Goal: Check status: Check status

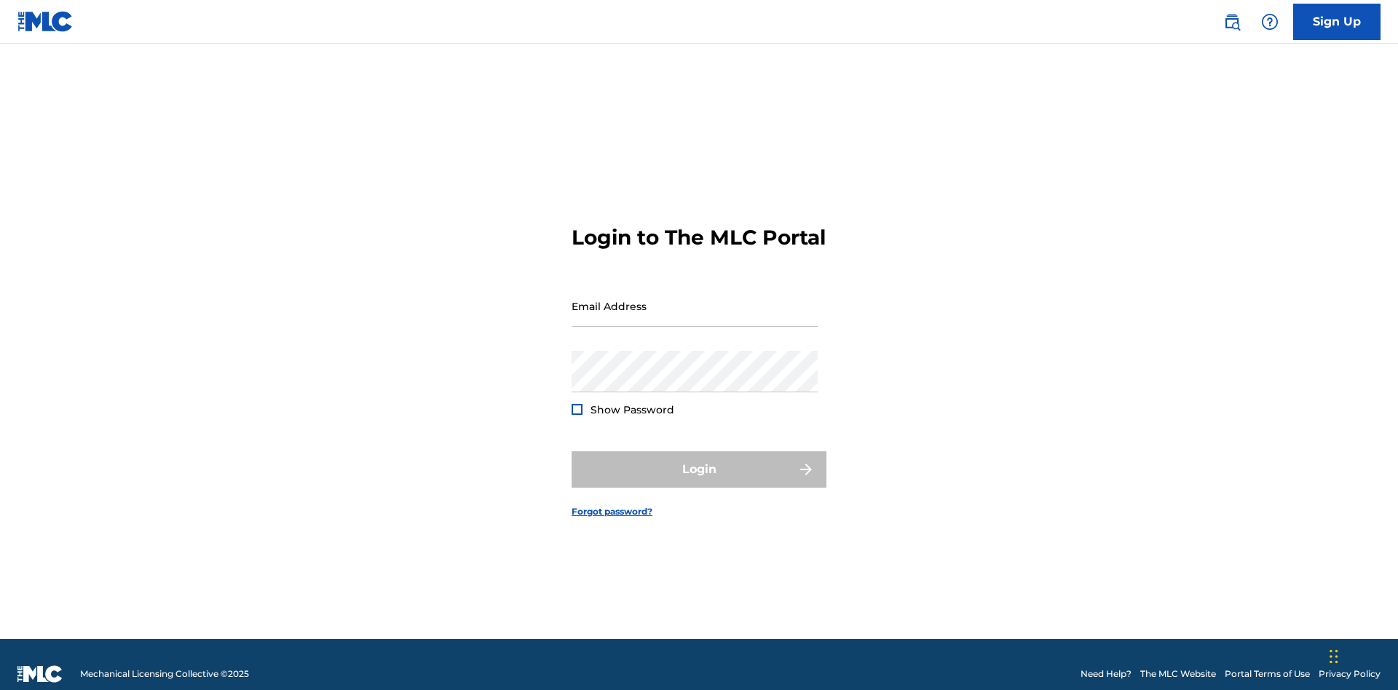
scroll to position [19, 0]
click at [695, 299] on input "Email Address" at bounding box center [695, 306] width 246 height 42
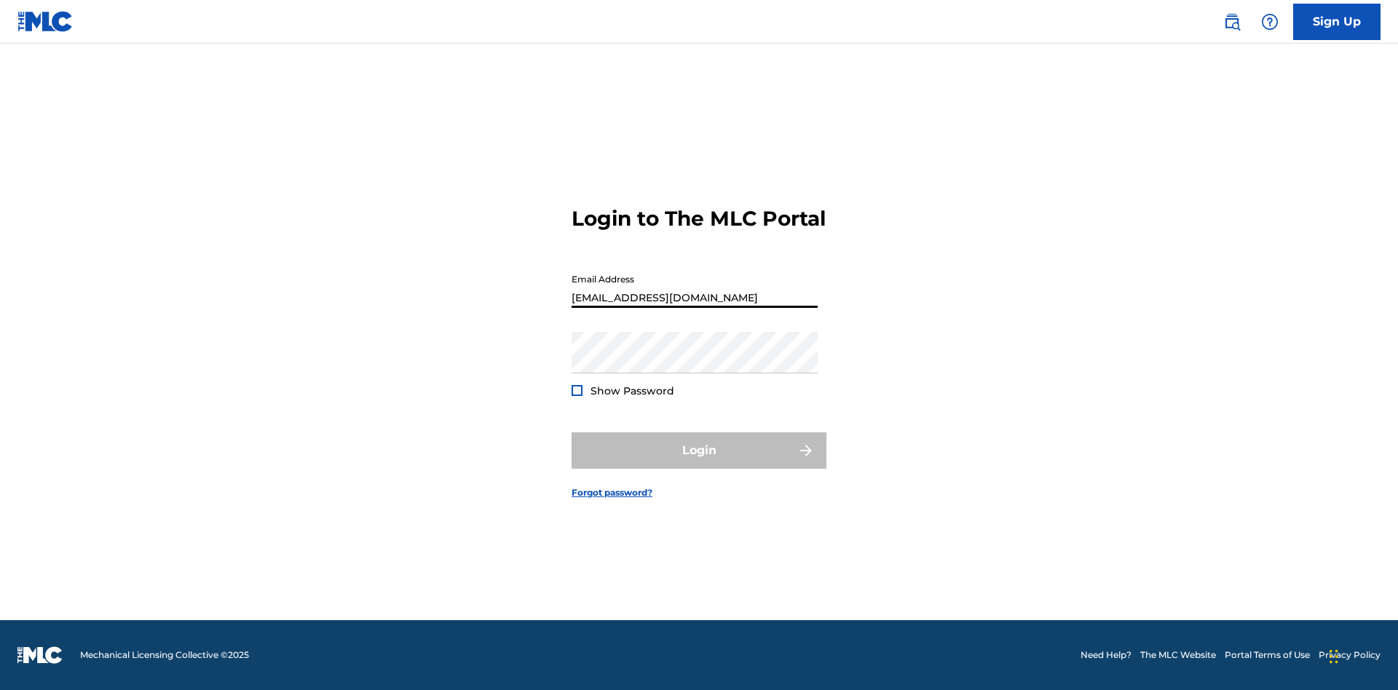
type input "[EMAIL_ADDRESS][DOMAIN_NAME]"
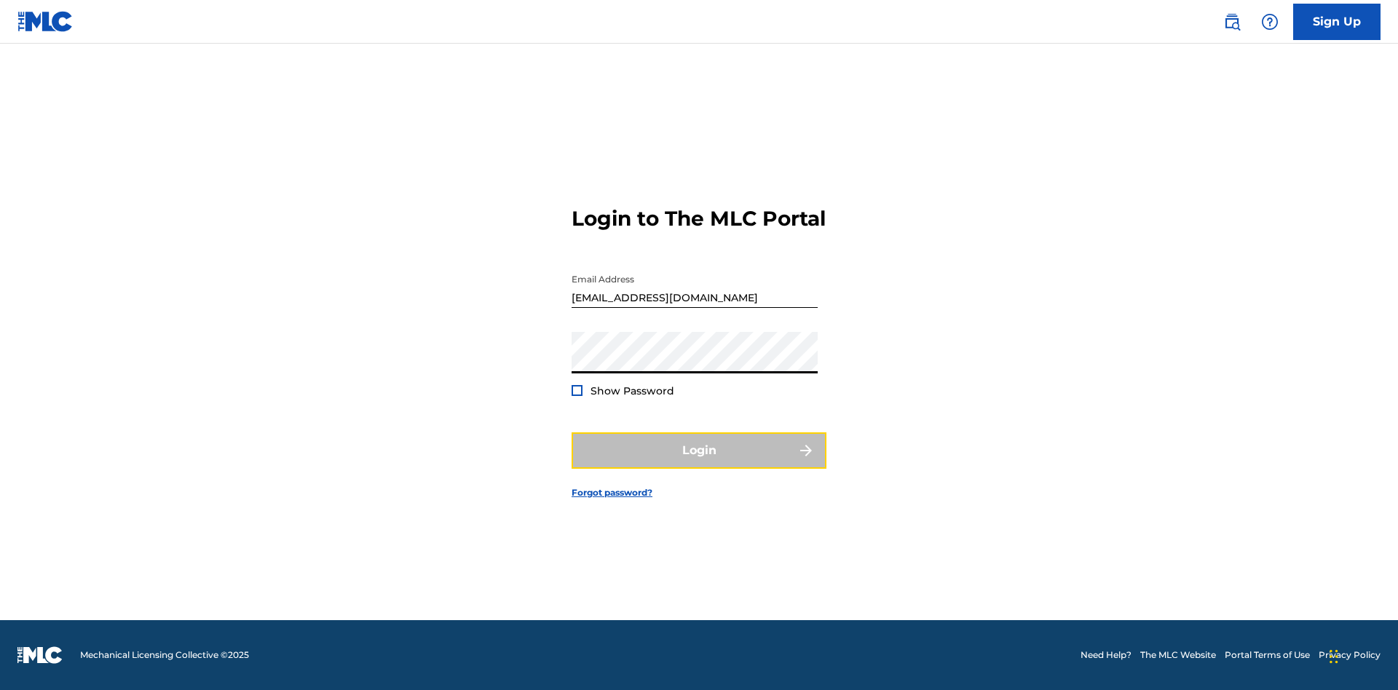
click at [699, 463] on button "Login" at bounding box center [699, 451] width 255 height 36
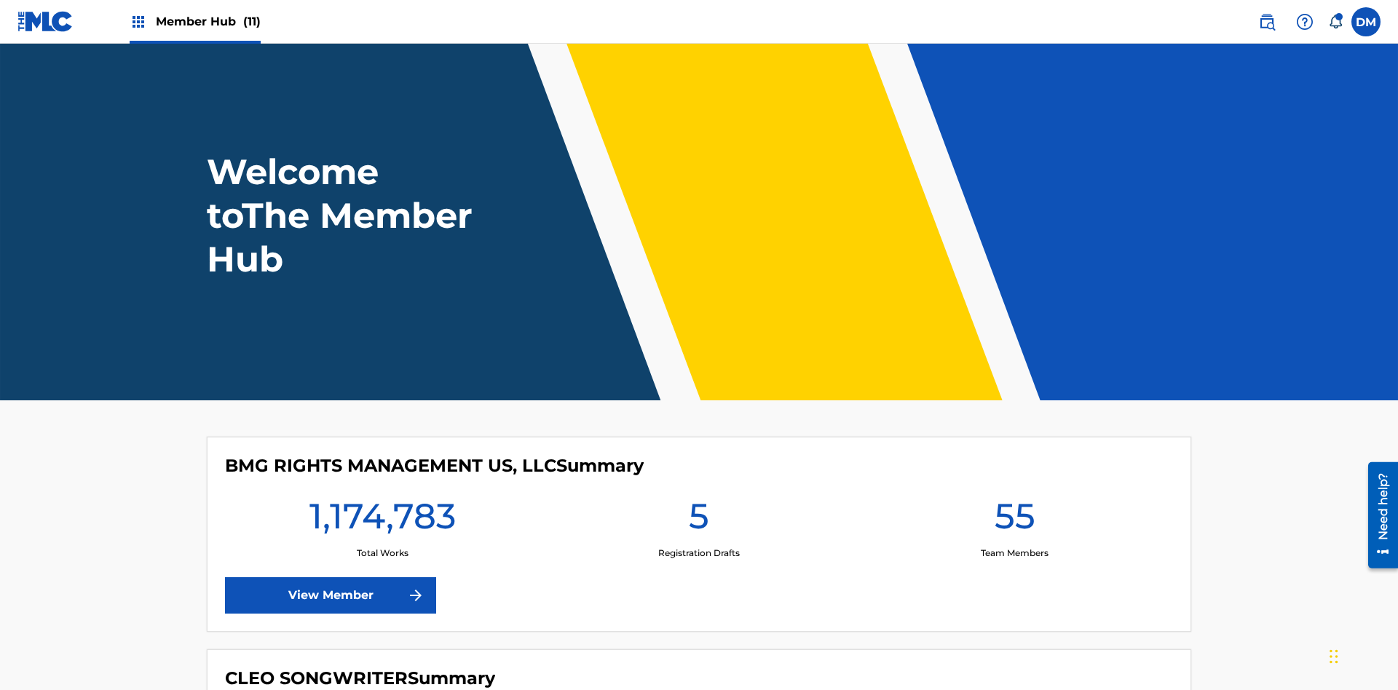
click at [208, 21] on span "Member Hub (11)" at bounding box center [208, 21] width 105 height 17
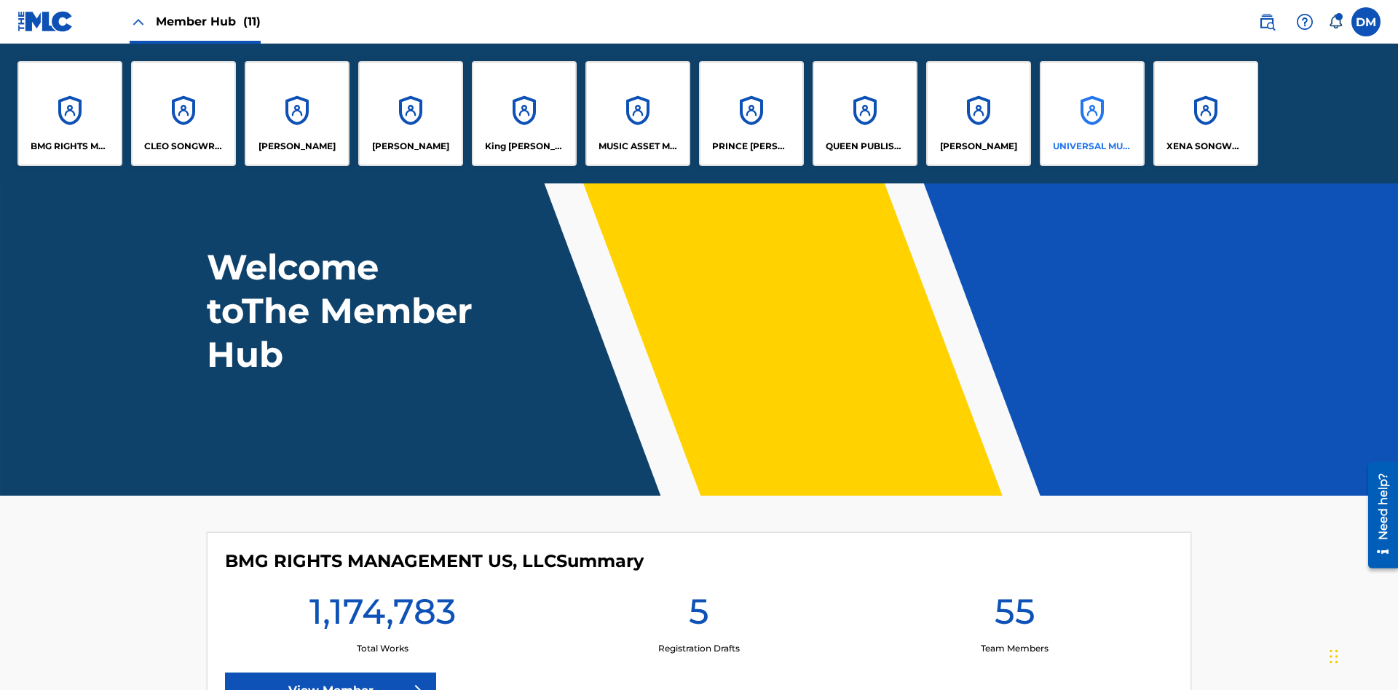
click at [1092, 146] on p "UNIVERSAL MUSIC PUB GROUP" at bounding box center [1092, 146] width 79 height 13
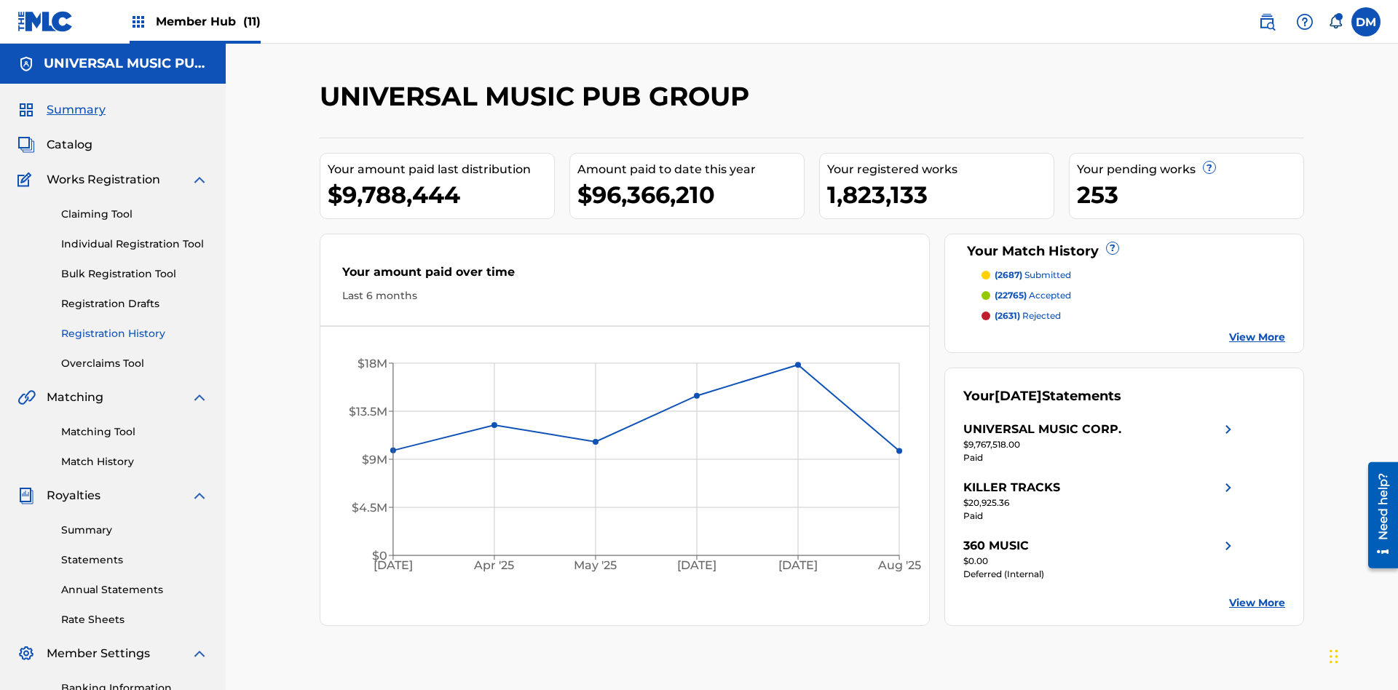
click at [135, 326] on link "Registration History" at bounding box center [134, 333] width 147 height 15
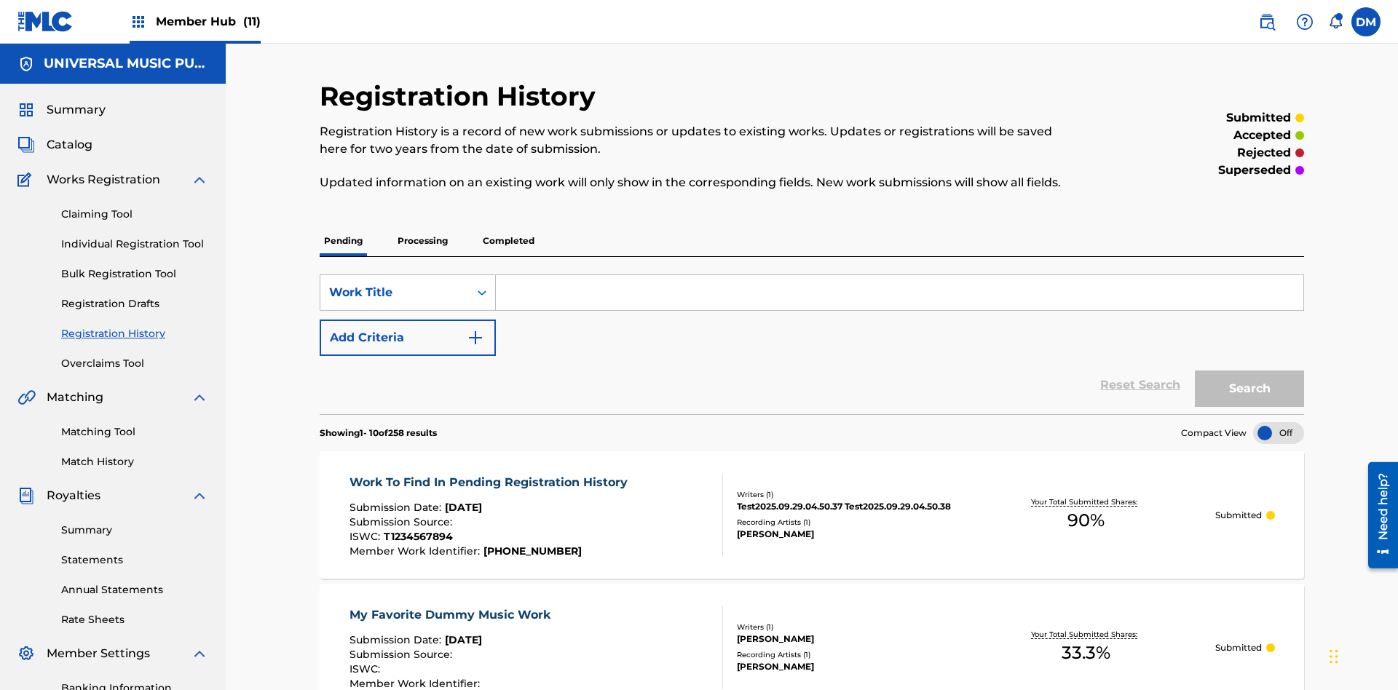
scroll to position [335, 0]
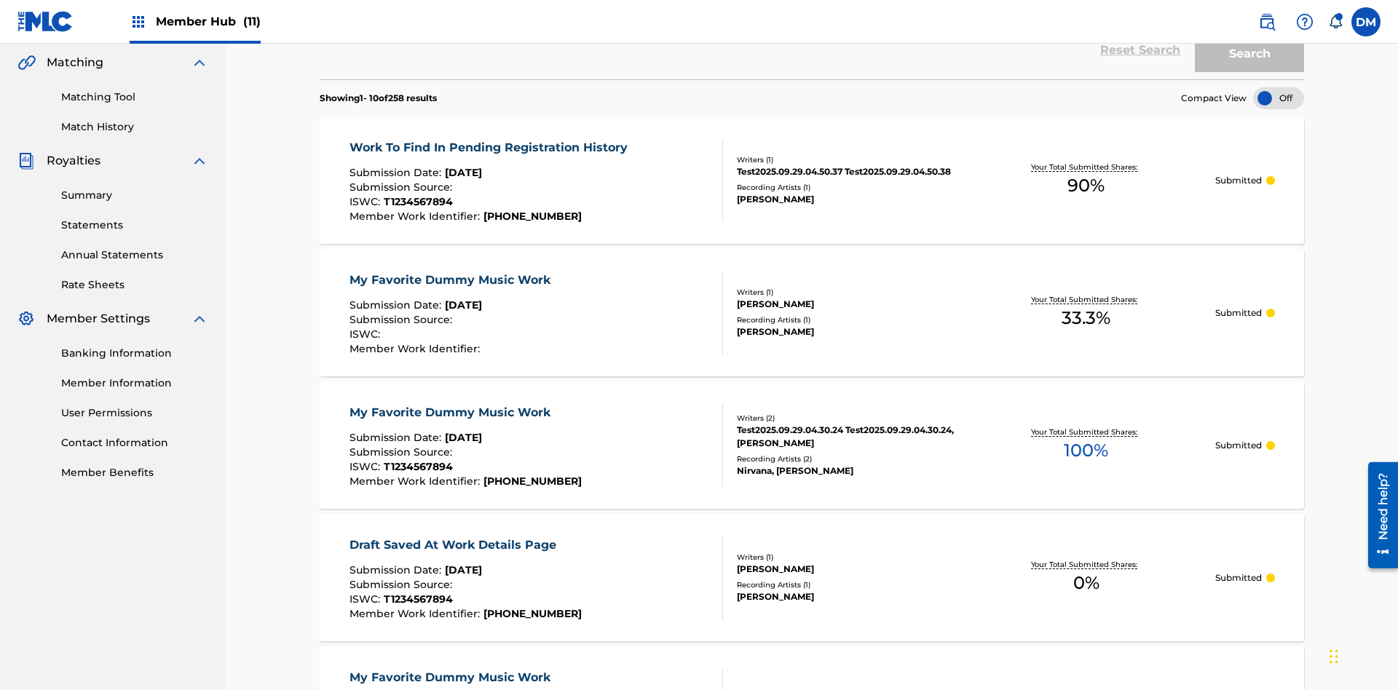
click at [1279, 98] on div at bounding box center [1278, 98] width 51 height 22
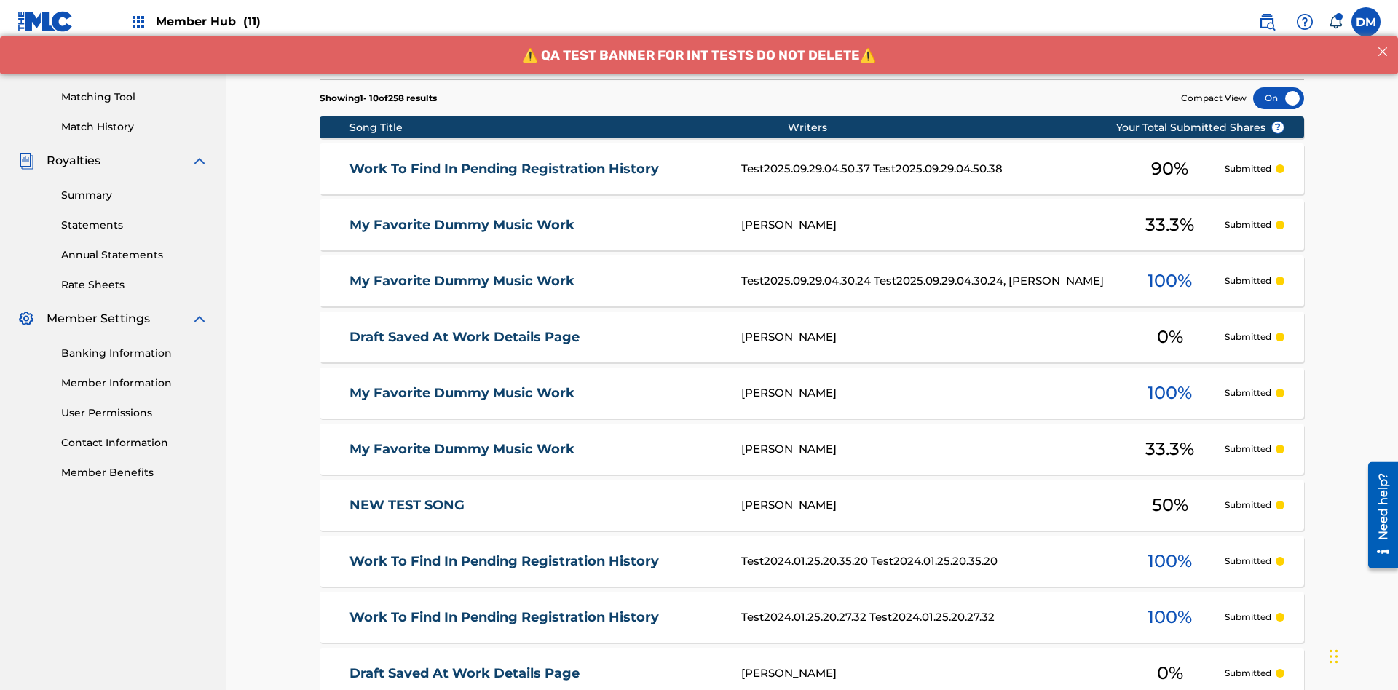
click at [1279, 98] on div at bounding box center [1278, 98] width 51 height 22
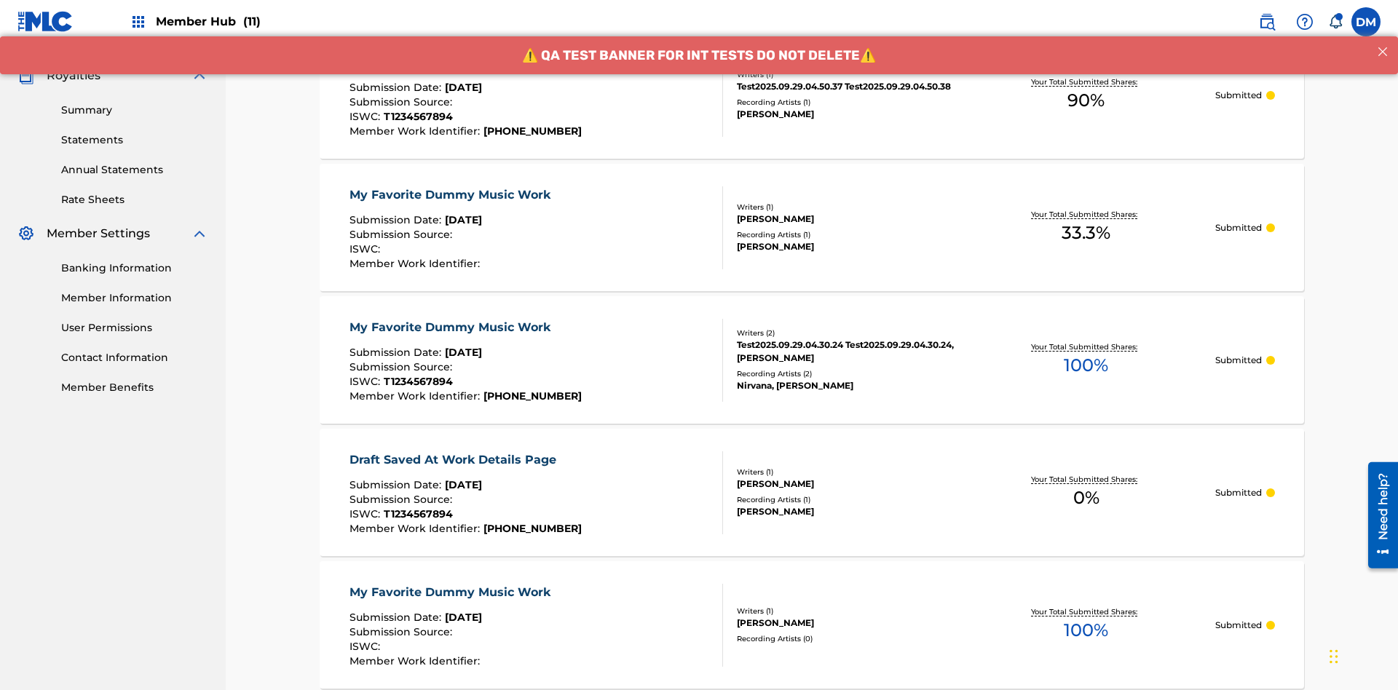
scroll to position [423, 0]
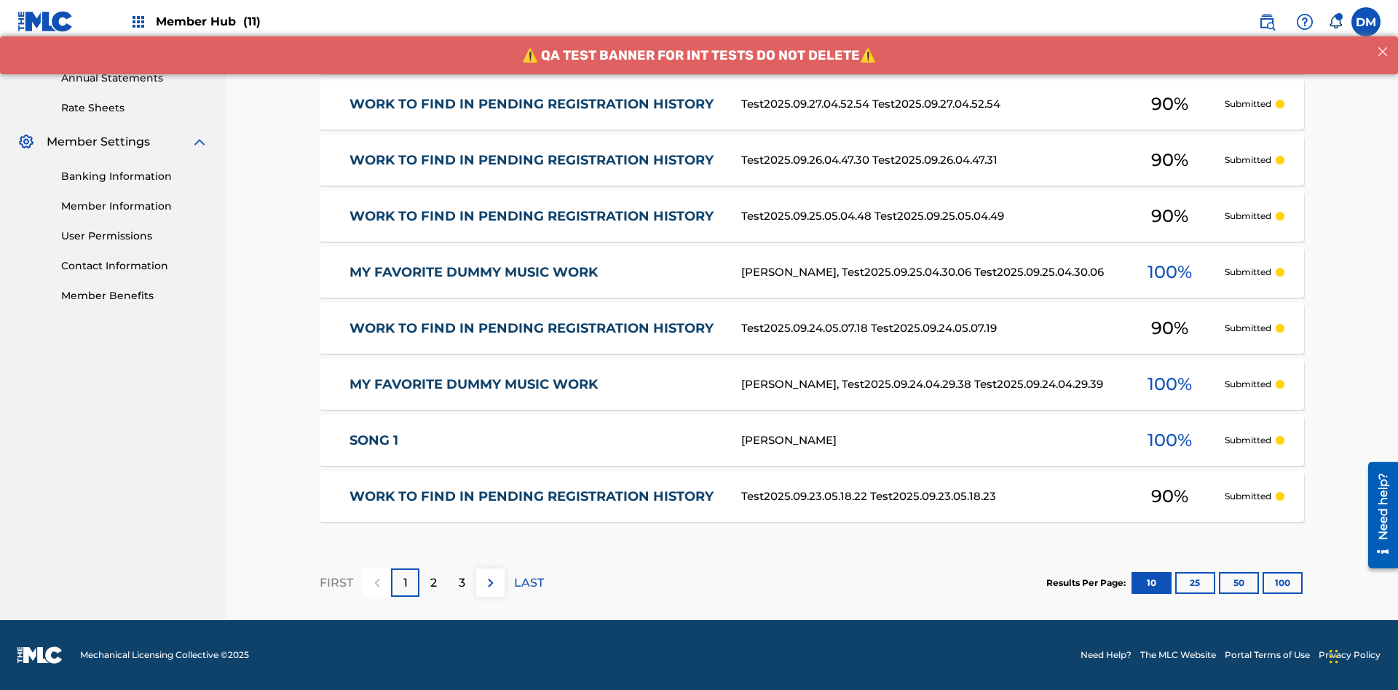
scroll to position [335, 0]
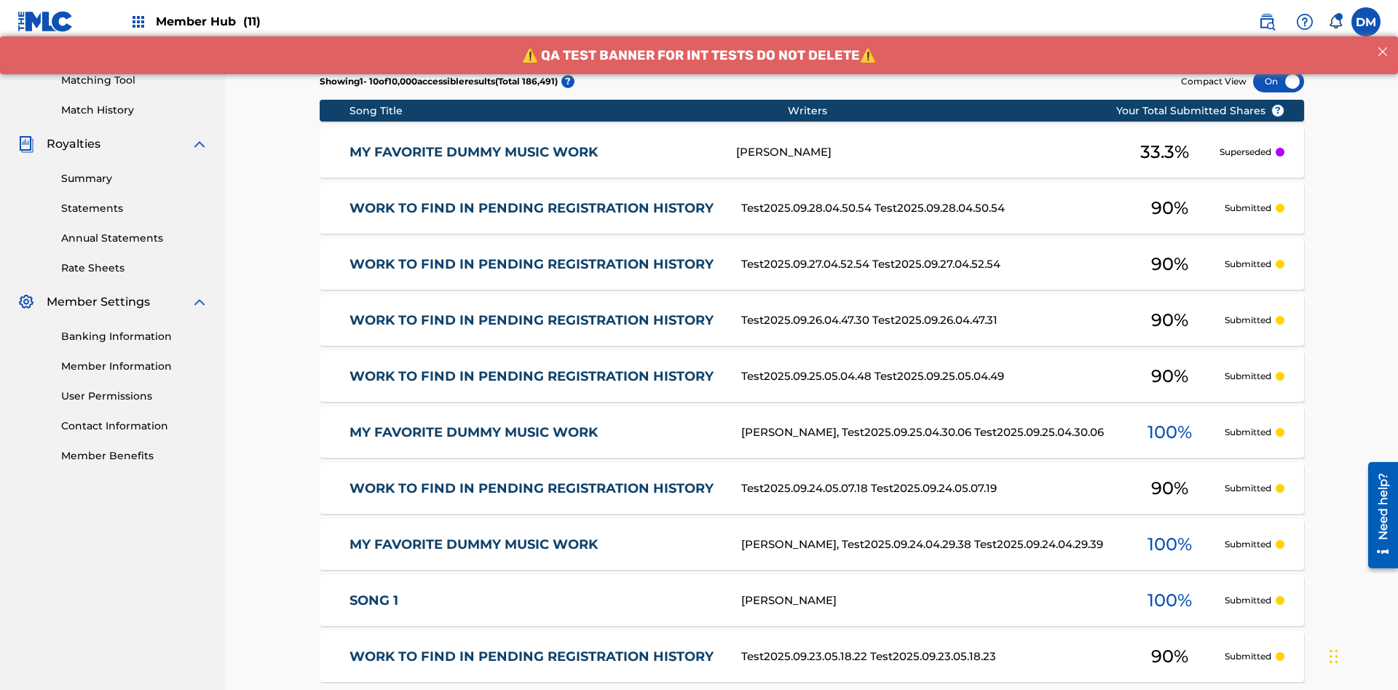
click at [1279, 92] on div at bounding box center [1278, 82] width 51 height 22
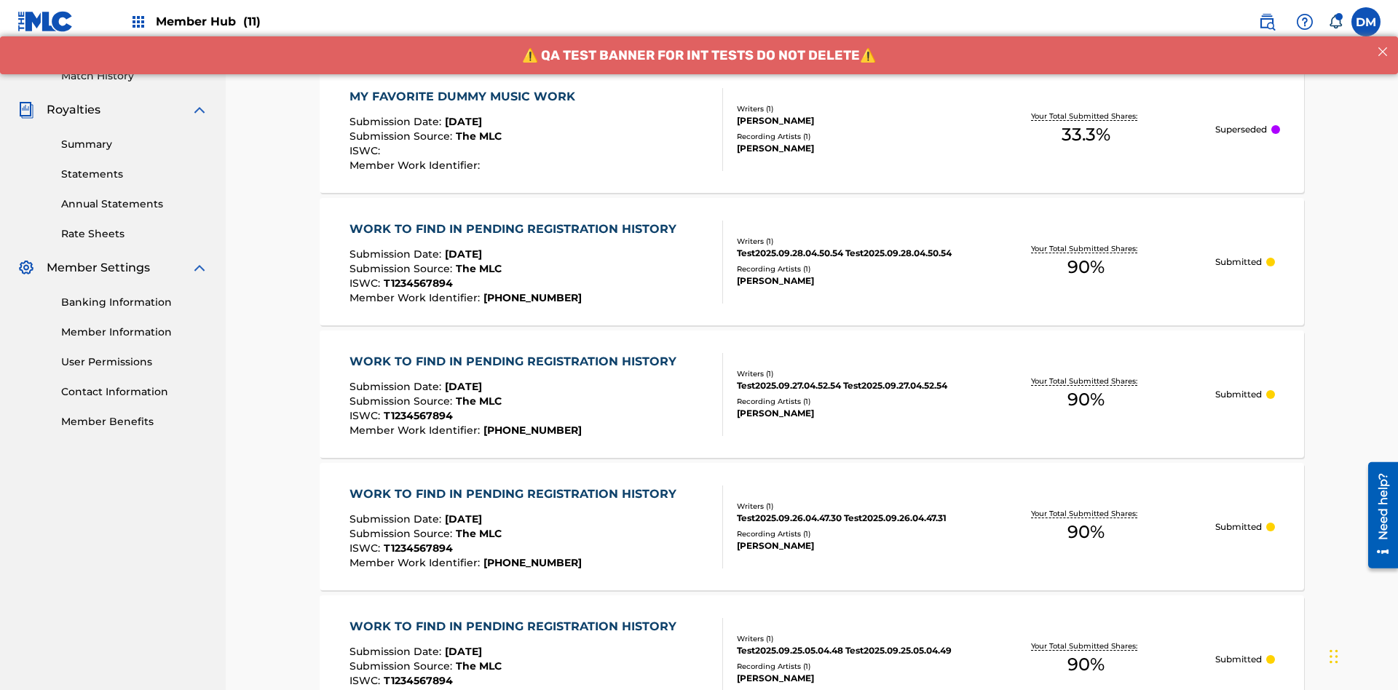
scroll to position [420, 0]
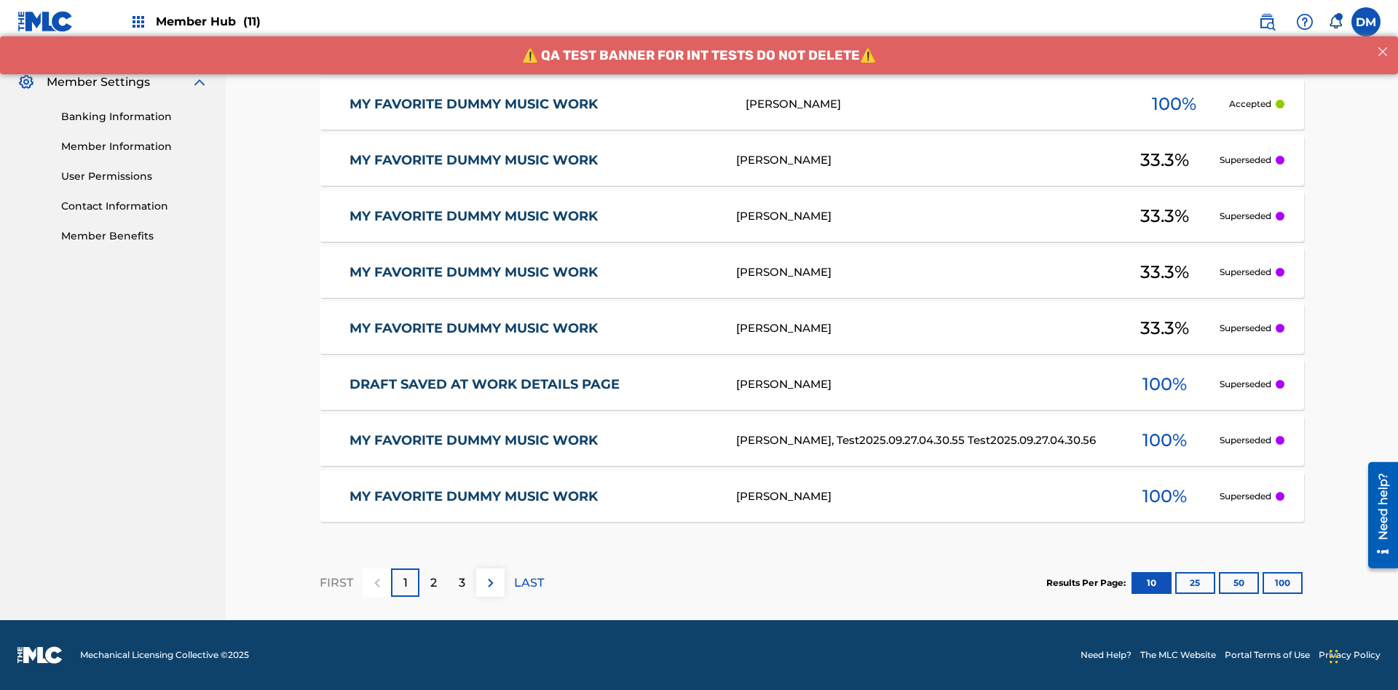
scroll to position [395, 0]
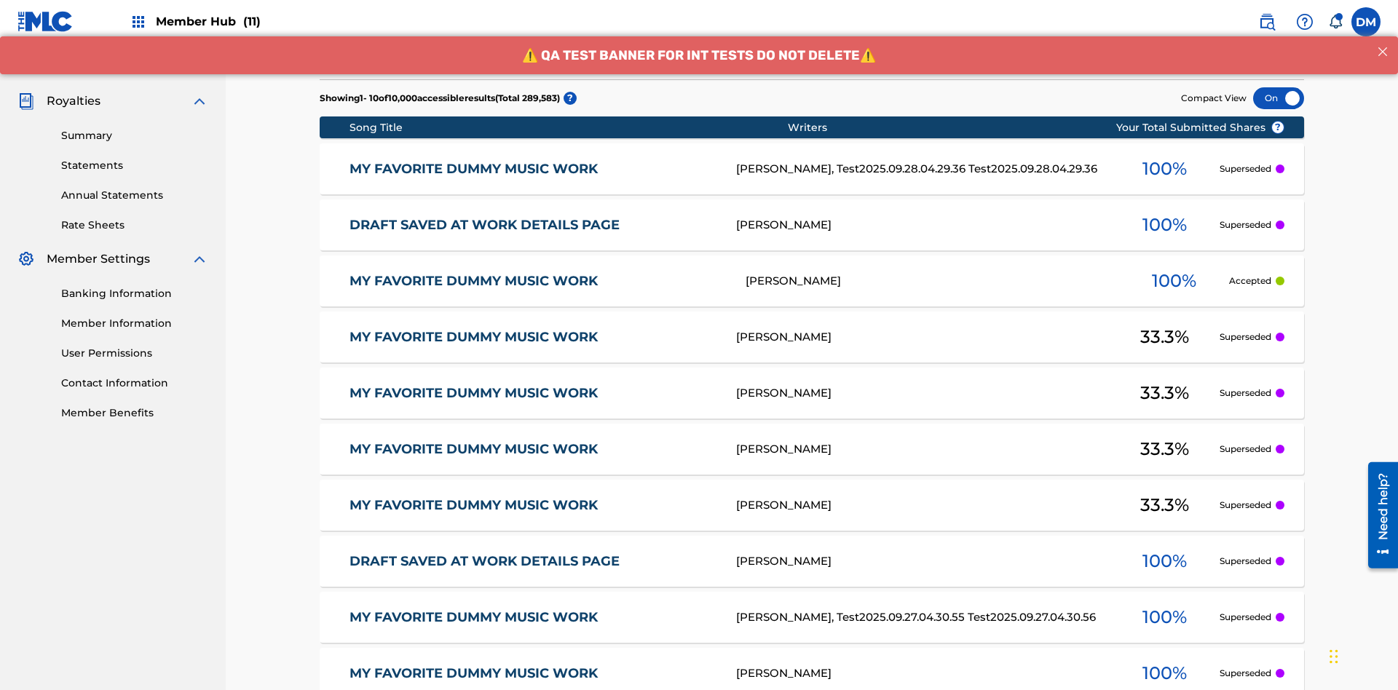
click at [1279, 98] on div at bounding box center [1278, 98] width 51 height 22
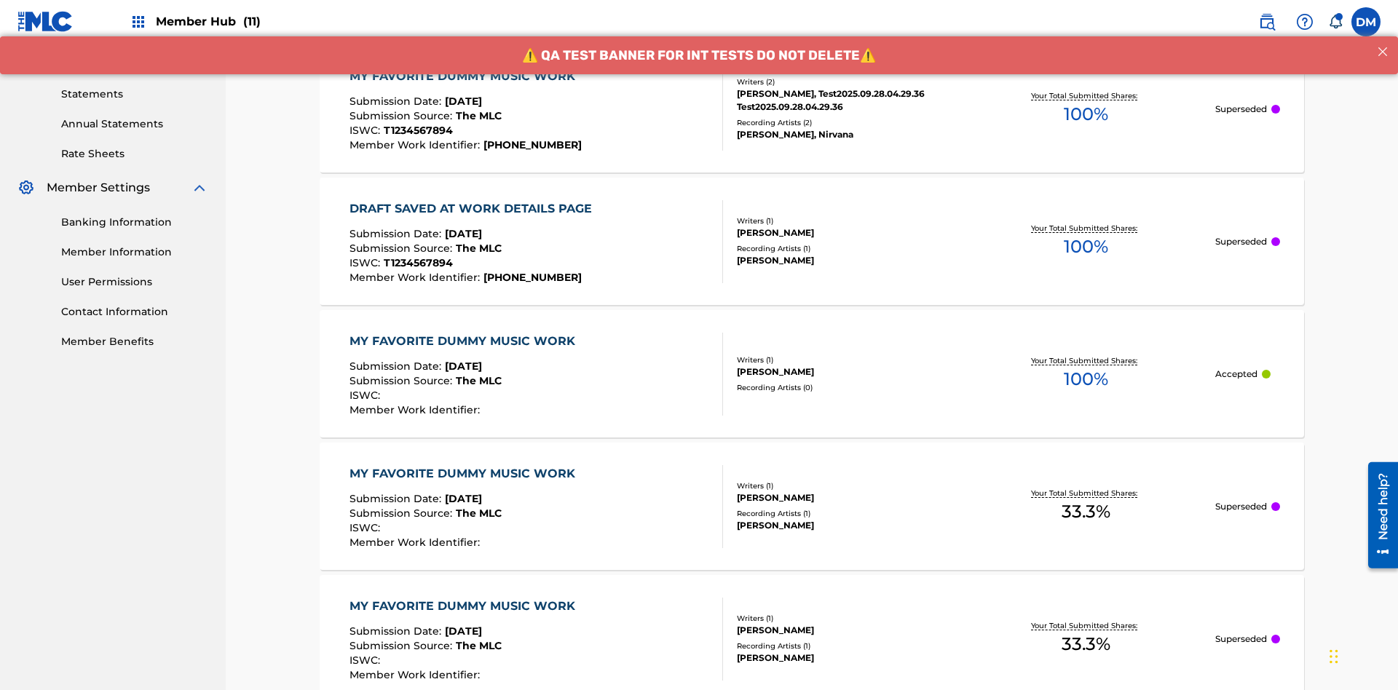
scroll to position [483, 0]
